Goal: Task Accomplishment & Management: Manage account settings

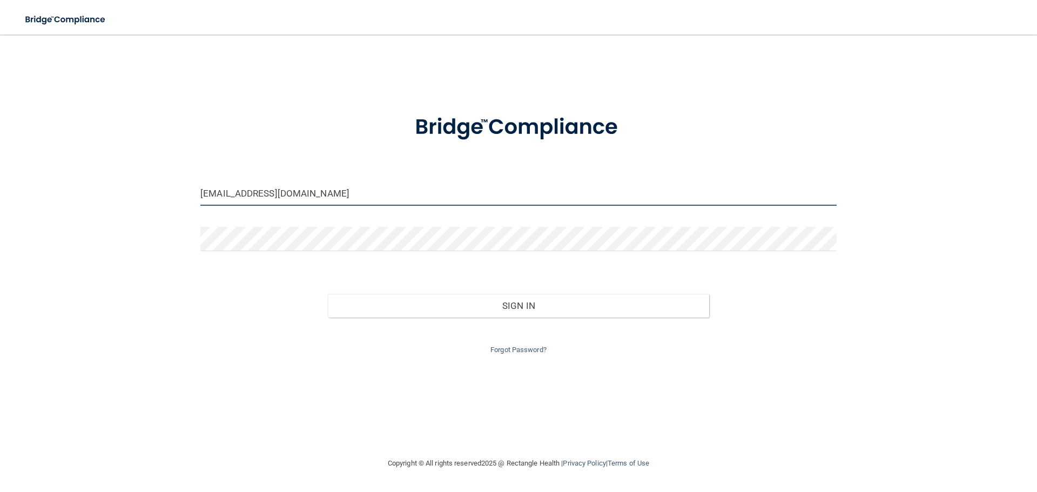
drag, startPoint x: 482, startPoint y: 190, endPoint x: 118, endPoint y: 224, distance: 366.2
click at [118, 224] on div "[EMAIL_ADDRESS][DOMAIN_NAME] Invalid email/password. You don't have permission …" at bounding box center [519, 245] width 994 height 401
type input "[PERSON_NAME][EMAIL_ADDRESS][PERSON_NAME][DOMAIN_NAME]"
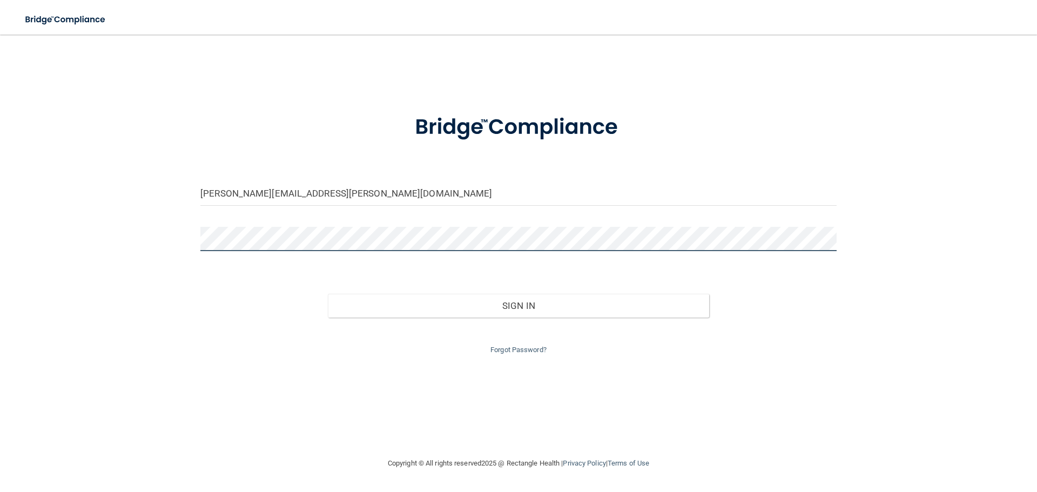
click at [328, 294] on button "Sign In" at bounding box center [519, 306] width 382 height 24
